Goal: Task Accomplishment & Management: Manage account settings

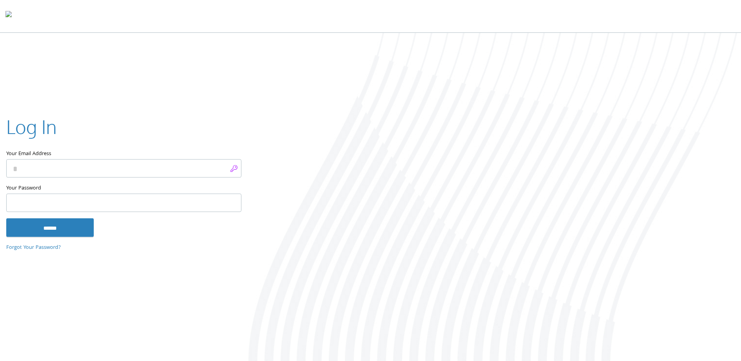
click at [235, 170] on input "Your Email Address" at bounding box center [123, 168] width 235 height 18
type input "**********"
click at [70, 231] on input "******" at bounding box center [49, 227] width 87 height 19
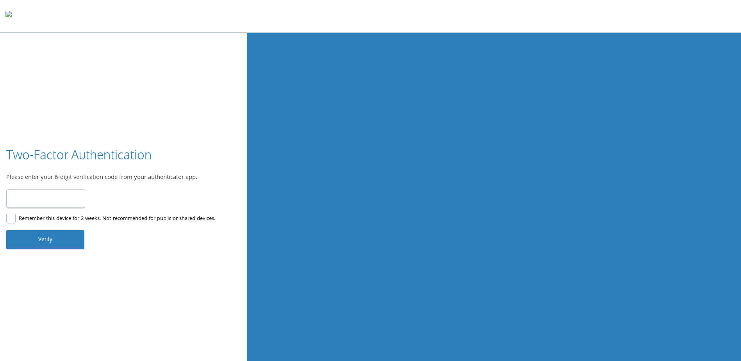
type input "******"
